Goal: Information Seeking & Learning: Find specific fact

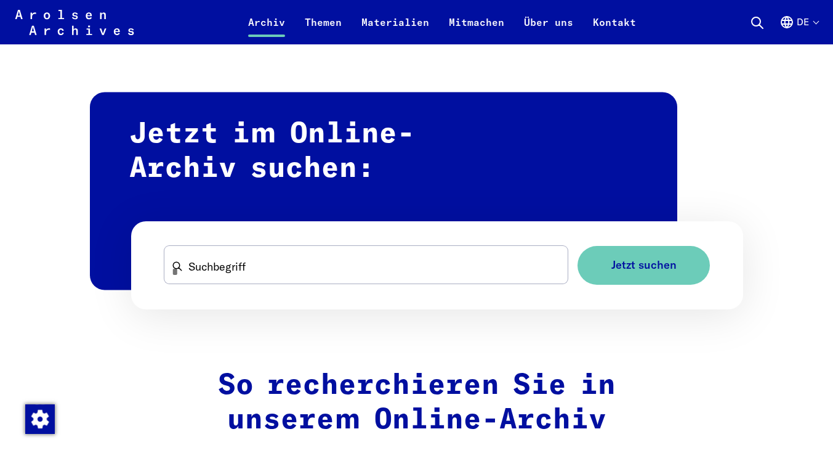
scroll to position [704, 0]
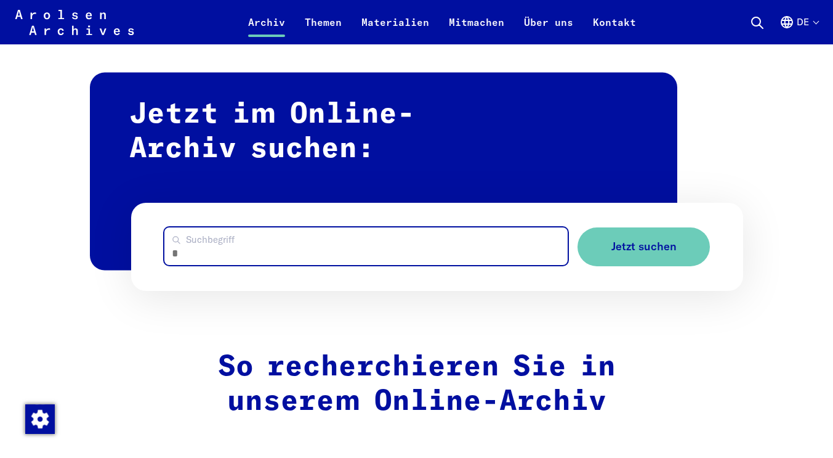
click at [309, 253] on input "Suchbegriff" at bounding box center [365, 246] width 403 height 38
type input "**********"
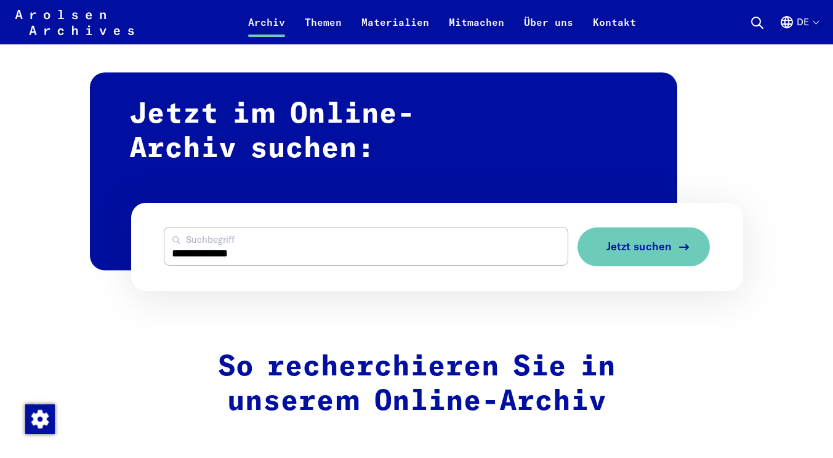
click at [635, 253] on span "Jetzt suchen" at bounding box center [639, 246] width 65 height 13
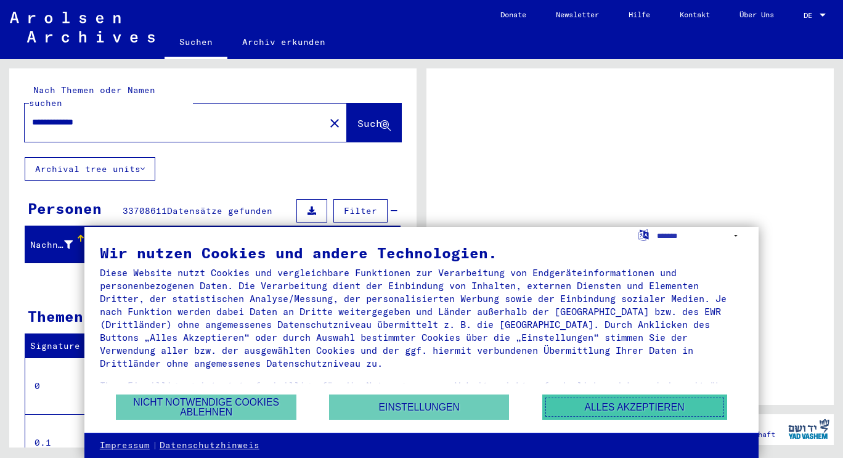
click at [643, 405] on button "Alles akzeptieren" at bounding box center [634, 406] width 185 height 25
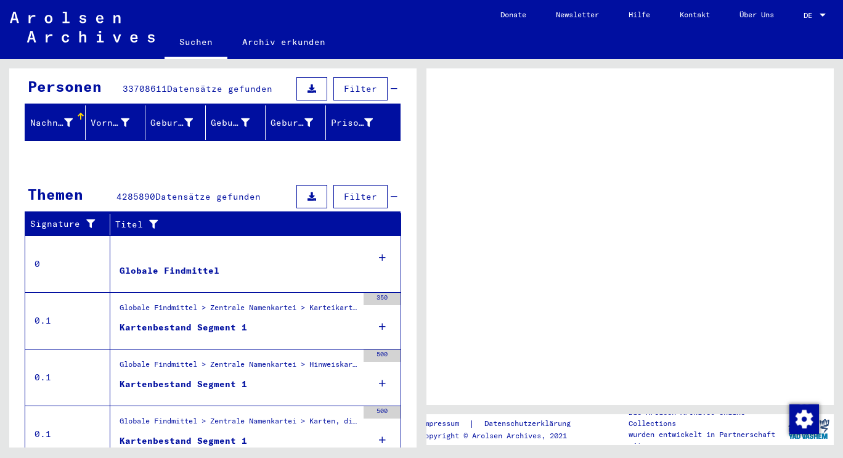
scroll to position [132, 0]
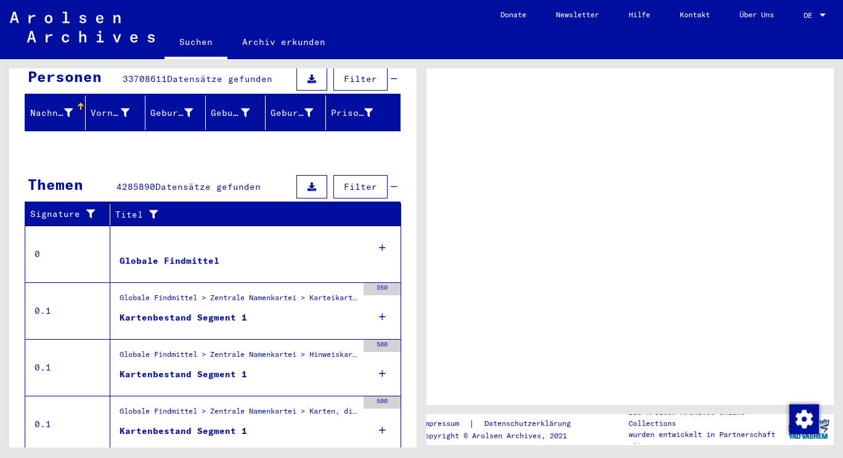
click at [185, 254] on div "Globale Findmittel" at bounding box center [169, 260] width 100 height 13
click at [182, 254] on div "Globale Findmittel" at bounding box center [169, 260] width 100 height 13
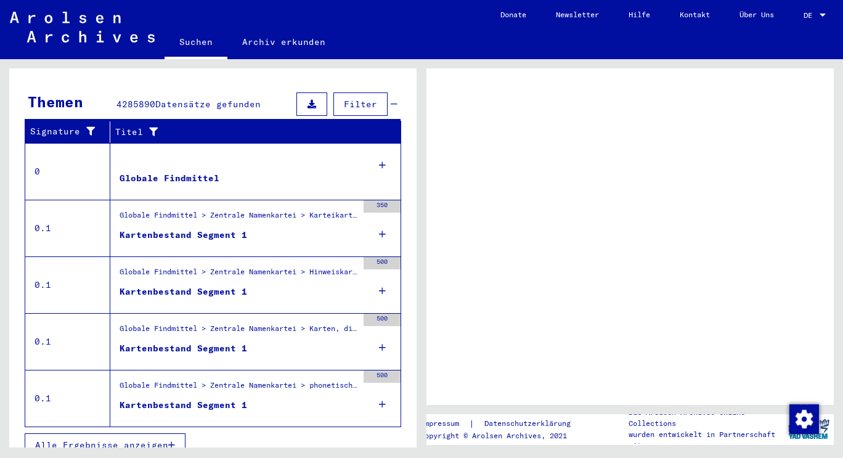
scroll to position [217, 0]
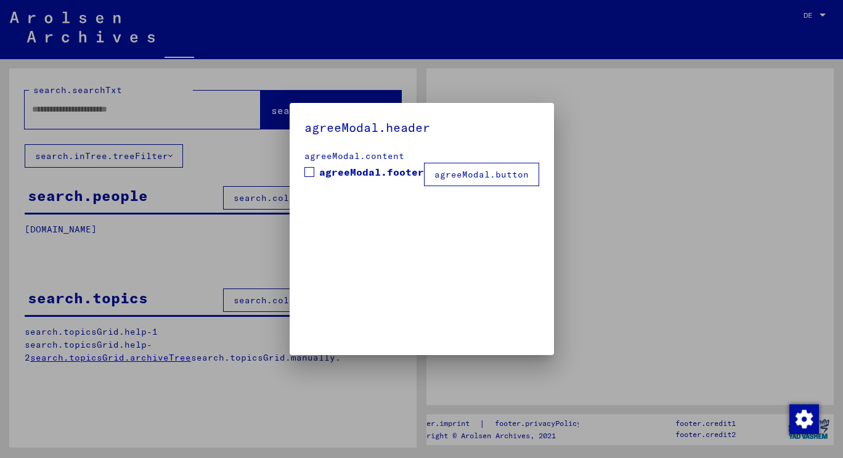
type input "**********"
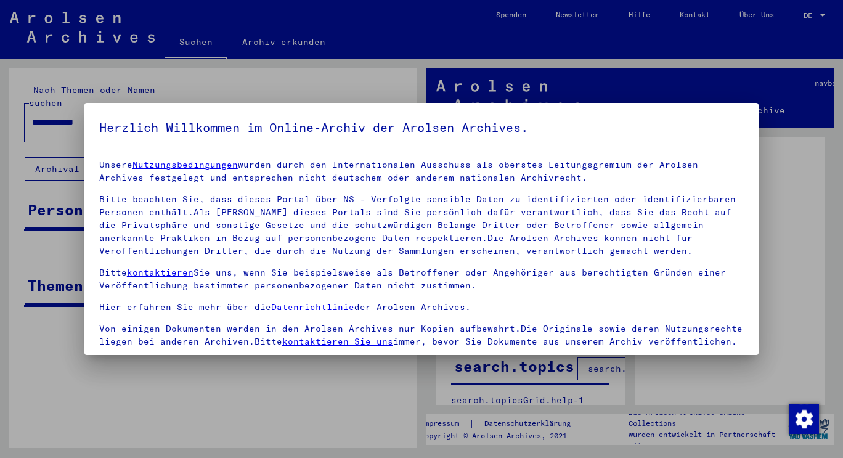
click at [768, 221] on div at bounding box center [421, 229] width 843 height 458
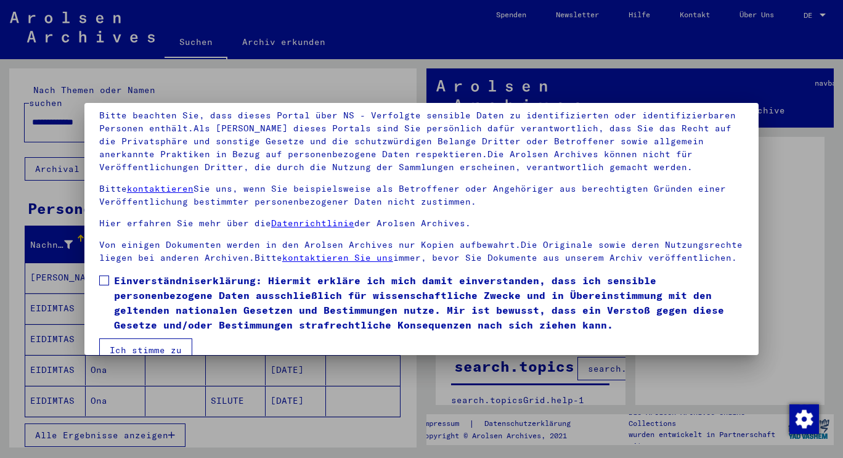
scroll to position [105, 0]
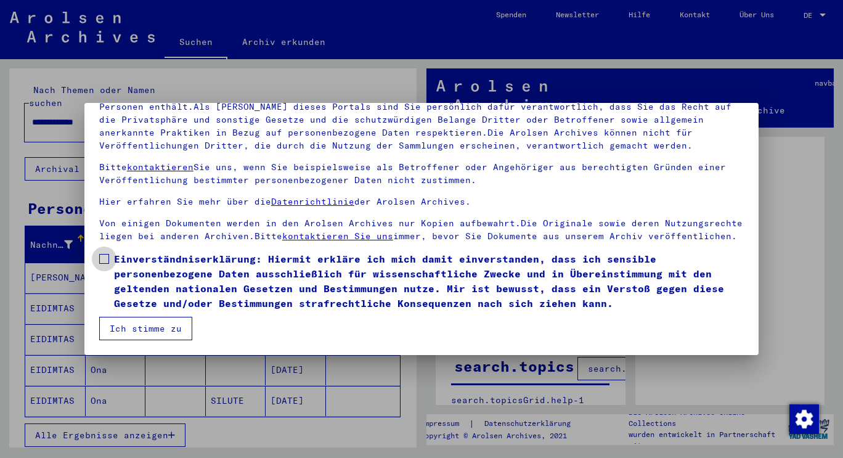
click at [113, 260] on label "Einverständniserklärung: Hiermit erkläre ich mich damit einverstanden, dass ich…" at bounding box center [421, 280] width 644 height 59
click at [145, 317] on button "Ich stimme zu" at bounding box center [145, 328] width 93 height 23
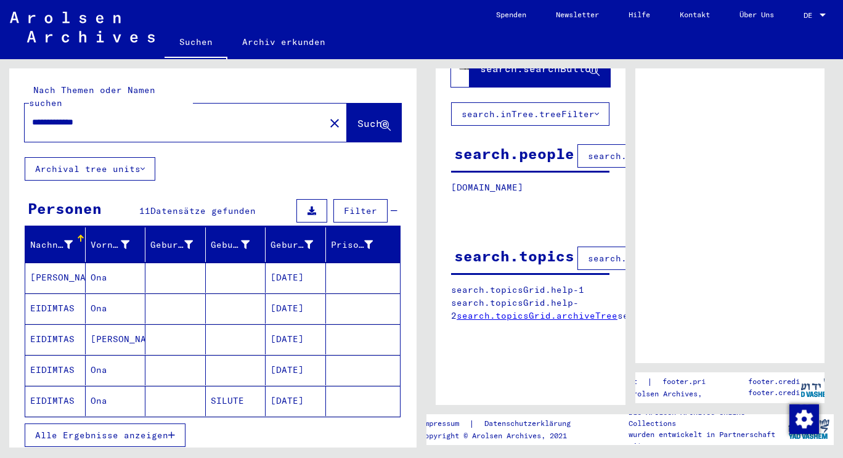
scroll to position [116, 0]
